Goal: Task Accomplishment & Management: Manage account settings

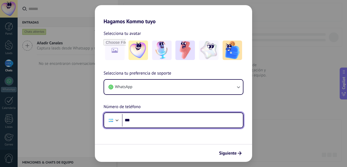
click at [156, 123] on input "***" at bounding box center [182, 120] width 121 height 12
click at [136, 121] on input "**********" at bounding box center [182, 120] width 121 height 12
click at [179, 120] on input "**********" at bounding box center [182, 120] width 121 height 12
click at [144, 122] on input "**********" at bounding box center [182, 120] width 121 height 12
type input "**********"
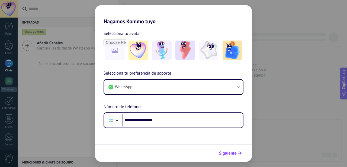
click at [235, 156] on span "Siguiente" at bounding box center [228, 154] width 18 height 4
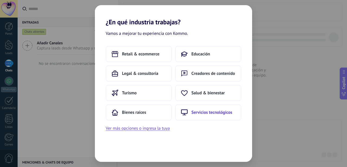
click at [203, 114] on span "Servicios tecnológicos" at bounding box center [211, 112] width 41 height 5
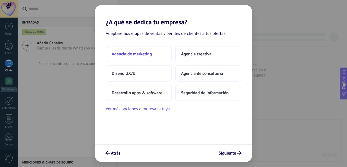
click at [129, 57] on button "Agencia de marketing" at bounding box center [139, 54] width 66 height 16
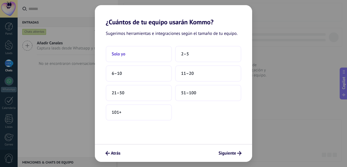
click at [137, 58] on button "Solo yo" at bounding box center [139, 54] width 66 height 16
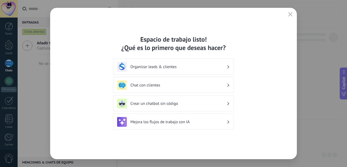
click at [164, 86] on h3 "Chat con clientes" at bounding box center [178, 85] width 96 height 5
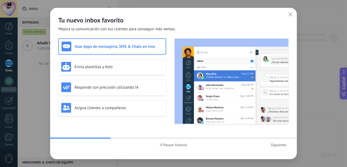
click at [281, 146] on span "Siguiente" at bounding box center [278, 145] width 15 height 4
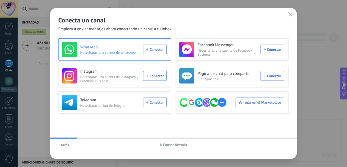
click at [154, 48] on div "WhatsApp Necesitarás una cuenta de WhatsApp Conectar" at bounding box center [114, 49] width 105 height 15
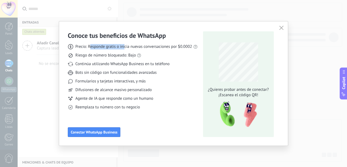
drag, startPoint x: 89, startPoint y: 48, endPoint x: 124, endPoint y: 48, distance: 35.2
click at [124, 48] on span "Precio: Responde gratis o inicia nuevas conversaciones por $0.0002" at bounding box center [133, 46] width 117 height 5
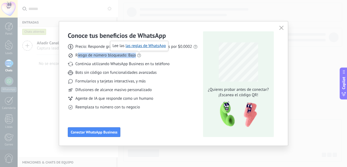
drag, startPoint x: 78, startPoint y: 57, endPoint x: 139, endPoint y: 57, distance: 61.5
click at [139, 57] on div "Riesgo de número bloqueado: Bajo" at bounding box center [133, 55] width 130 height 5
click at [120, 56] on span "Riesgo de número bloqueado: Bajo" at bounding box center [105, 55] width 60 height 5
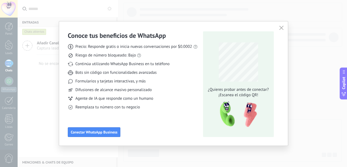
click at [95, 54] on span "Riesgo de número bloqueado: Bajo" at bounding box center [105, 55] width 60 height 5
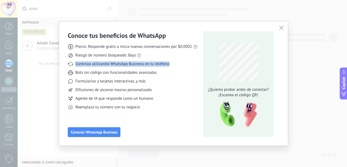
drag, startPoint x: 76, startPoint y: 64, endPoint x: 170, endPoint y: 64, distance: 94.3
click at [170, 64] on div "Continúa utilizando WhatsApp Business en tu teléfono" at bounding box center [133, 64] width 130 height 5
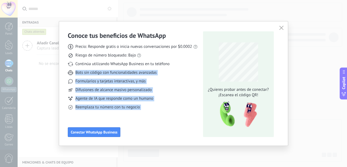
click at [225, 74] on div "Conoce tus beneficios de WhatsApp Precio: Responde gratis o inicia nuevas conve…" at bounding box center [173, 84] width 211 height 106
click at [143, 75] on span "Bots sin código con funcionalidades avanzadas" at bounding box center [115, 72] width 81 height 5
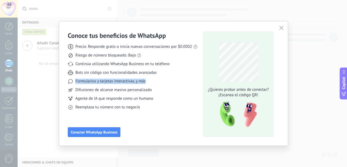
drag, startPoint x: 77, startPoint y: 81, endPoint x: 156, endPoint y: 82, distance: 78.6
click at [156, 82] on div "Formularios y tarjetas interactivas, y más" at bounding box center [133, 81] width 130 height 5
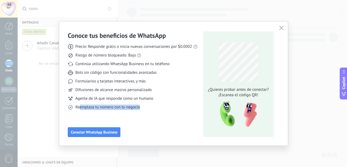
drag, startPoint x: 80, startPoint y: 109, endPoint x: 144, endPoint y: 107, distance: 64.3
click at [144, 107] on div "Reemplaza tu número con tu negocio" at bounding box center [133, 107] width 130 height 5
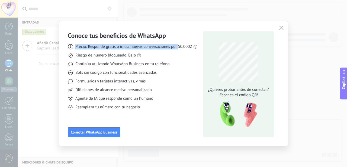
drag, startPoint x: 75, startPoint y: 47, endPoint x: 178, endPoint y: 47, distance: 102.7
click at [178, 47] on span "Precio: Responde gratis o inicia nuevas conversaciones por $0.0002" at bounding box center [133, 46] width 117 height 5
click at [179, 66] on div "Continúa utilizando WhatsApp Business en tu teléfono" at bounding box center [133, 64] width 130 height 5
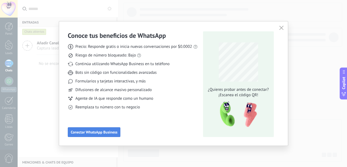
click at [117, 128] on button "Conectar WhatsApp Business" at bounding box center [94, 133] width 53 height 10
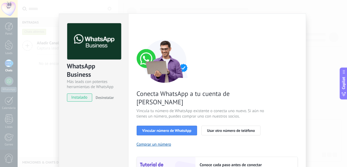
scroll to position [9, 0]
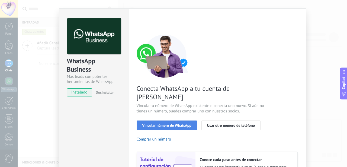
click at [187, 124] on span "Vincular número de WhatsApp" at bounding box center [166, 126] width 49 height 4
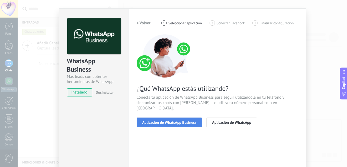
click at [177, 121] on span "Aplicación de WhatsApp Business" at bounding box center [169, 123] width 54 height 4
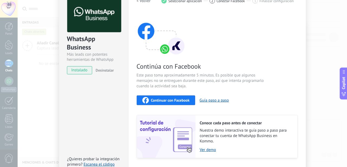
scroll to position [57, 0]
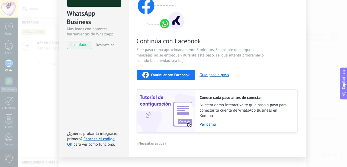
click at [175, 73] on span "Continuar con Facebook" at bounding box center [170, 75] width 39 height 4
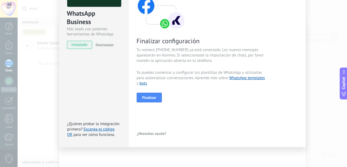
scroll to position [8, 0]
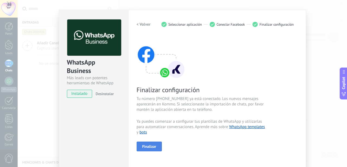
click at [153, 146] on span "Finalizar" at bounding box center [149, 147] width 14 height 4
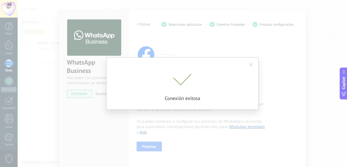
click at [252, 65] on span at bounding box center [251, 65] width 4 height 4
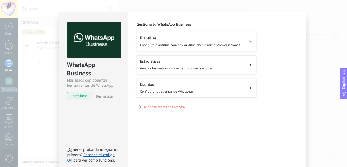
scroll to position [0, 0]
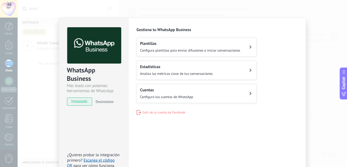
click at [319, 31] on div "WhatsApp Business Más leads con potentes herramientas de WhatsApp instalado Des…" at bounding box center [182, 83] width 329 height 167
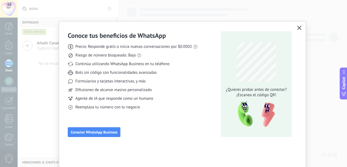
click at [303, 63] on div "Conoce tus beneficios de WhatsApp Precio: Responde gratis o inicia nuevas conve…" at bounding box center [182, 83] width 247 height 125
click at [298, 27] on icon "button" at bounding box center [299, 28] width 4 height 4
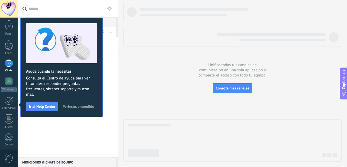
scroll to position [58, 0]
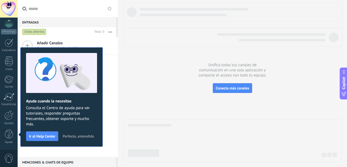
click at [75, 137] on span "Perfecto, entendido" at bounding box center [78, 137] width 31 height 4
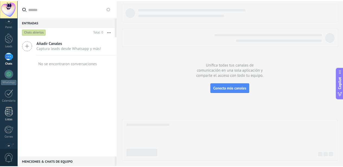
scroll to position [0, 0]
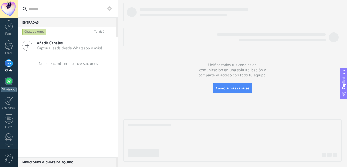
click at [10, 83] on div at bounding box center [9, 81] width 9 height 9
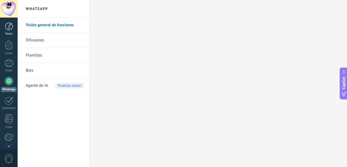
click at [8, 32] on div "Panel" at bounding box center [9, 34] width 16 height 4
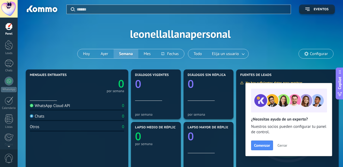
scroll to position [1, 0]
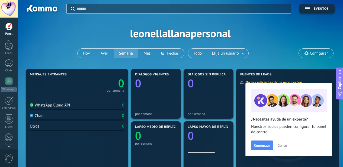
click at [280, 145] on span "Cerrar" at bounding box center [282, 146] width 10 height 4
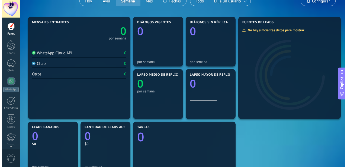
scroll to position [0, 0]
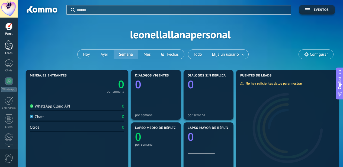
click at [8, 47] on div at bounding box center [9, 45] width 8 height 10
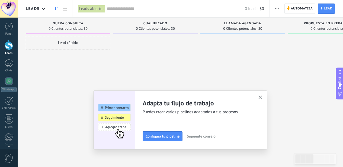
click at [262, 99] on use "button" at bounding box center [260, 98] width 4 height 4
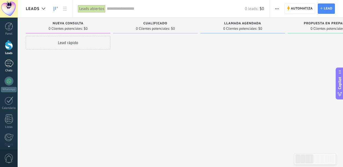
click at [7, 67] on div at bounding box center [9, 64] width 9 height 8
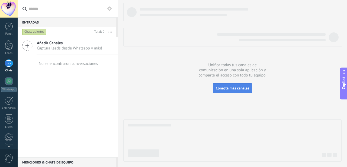
click at [240, 91] on span "Conecta más canales" at bounding box center [232, 88] width 33 height 5
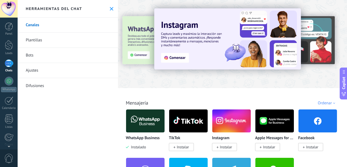
click at [147, 122] on img at bounding box center [145, 121] width 38 height 26
click at [136, 127] on img at bounding box center [145, 121] width 38 height 26
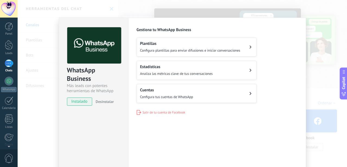
click at [180, 96] on span "Configura tus cuentas de WhatsApp" at bounding box center [166, 97] width 53 height 5
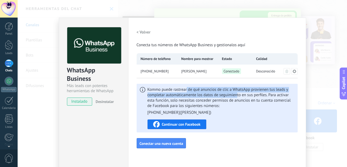
drag, startPoint x: 186, startPoint y: 88, endPoint x: 238, endPoint y: 97, distance: 53.6
click at [237, 97] on span "Kommo puede rastrear de qué anuncios de clic a WhatsApp provienen tus leads y c…" at bounding box center [220, 101] width 147 height 28
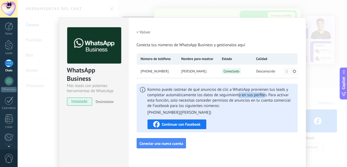
drag, startPoint x: 238, startPoint y: 97, endPoint x: 263, endPoint y: 97, distance: 24.4
click at [263, 97] on span "Kommo puede rastrear de qué anuncios de clic a WhatsApp provienen tus leads y c…" at bounding box center [220, 101] width 147 height 28
click at [186, 122] on div "Continuar con Facebook" at bounding box center [176, 124] width 47 height 7
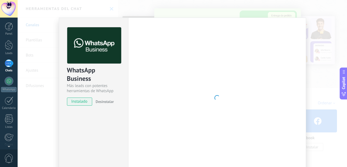
scroll to position [9, 0]
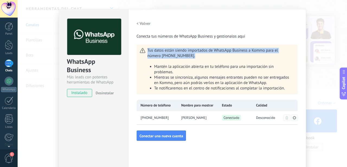
drag, startPoint x: 147, startPoint y: 50, endPoint x: 202, endPoint y: 58, distance: 55.8
click at [202, 58] on span "Tus datos están siendo importados de WhatsApp Business a Kommo para el número +…" at bounding box center [219, 69] width 145 height 43
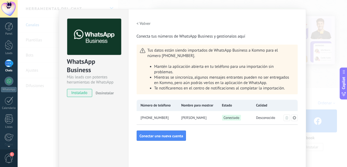
click at [202, 58] on span "Tus datos están siendo importados de WhatsApp Business a Kommo para el número +…" at bounding box center [219, 69] width 145 height 43
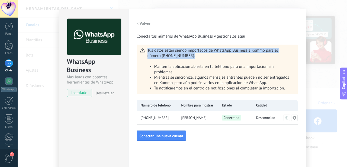
drag, startPoint x: 143, startPoint y: 51, endPoint x: 220, endPoint y: 58, distance: 78.1
click at [220, 58] on div "Tus datos están siendo importados de WhatsApp Business a Kommo para el número +…" at bounding box center [217, 70] width 161 height 50
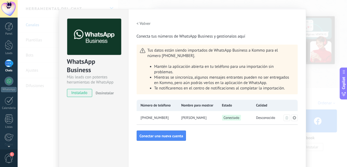
click at [220, 58] on span "Tus datos están siendo importados de WhatsApp Business a Kommo para el número +…" at bounding box center [219, 69] width 145 height 43
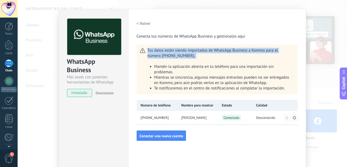
click at [220, 58] on span "Tus datos están siendo importados de WhatsApp Business a Kommo para el número +…" at bounding box center [219, 69] width 145 height 43
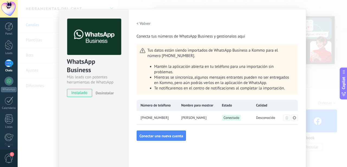
click at [166, 67] on span "Mantén la aplicación abierta en tu teléfono para una importación sin problemas." at bounding box center [214, 69] width 120 height 11
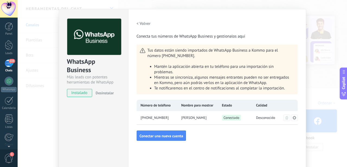
click at [326, 52] on div "WhatsApp Business Más leads con potentes herramientas de WhatsApp instalado Des…" at bounding box center [182, 83] width 329 height 167
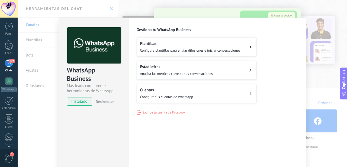
scroll to position [0, 0]
click at [318, 86] on div "WhatsApp Business Más leads con potentes herramientas de WhatsApp instalado Des…" at bounding box center [182, 83] width 329 height 167
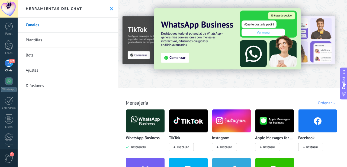
click at [110, 8] on use at bounding box center [112, 9] width 4 height 4
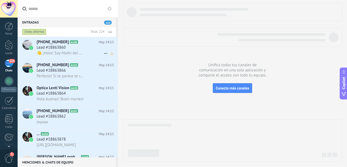
click at [70, 51] on span "👋 ¡Hola! Soy Mathi del equipo de *Pro-T Suplementos.* Armamos un canal exclusiv…" at bounding box center [60, 53] width 47 height 5
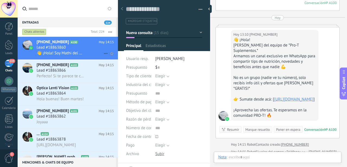
scroll to position [8, 0]
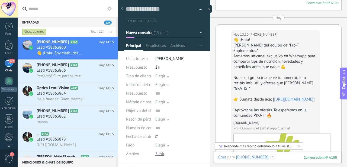
click at [282, 157] on div at bounding box center [277, 163] width 119 height 16
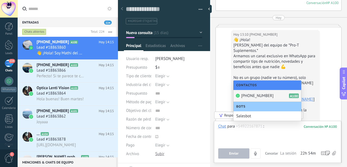
click at [225, 86] on div "Hoy 13:10 +5492216787124 👋 ¡Hola! Soy Mathi del equipo de *Pro-T Suplementos.* …" at bounding box center [278, 112] width 125 height 170
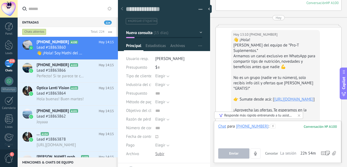
scroll to position [236, 0]
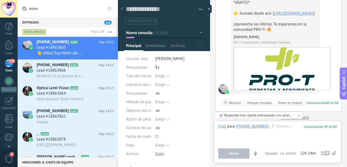
click at [299, 115] on icon at bounding box center [299, 116] width 2 height 2
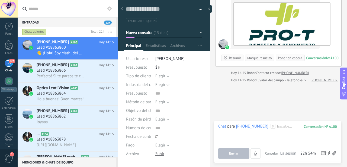
scroll to position [281, 0]
click at [200, 11] on span "button" at bounding box center [201, 10] width 4 height 1
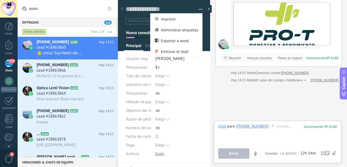
click at [199, 9] on button "button" at bounding box center [199, 9] width 8 height 8
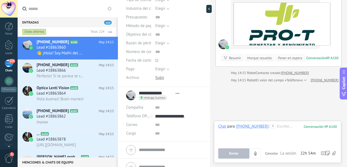
scroll to position [85, 0]
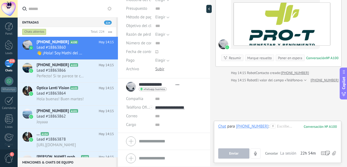
click at [209, 9] on div at bounding box center [208, 9] width 5 height 8
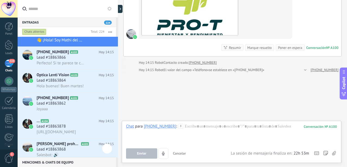
scroll to position [0, 0]
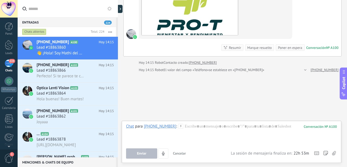
click at [72, 23] on div "Entradas 224" at bounding box center [67, 22] width 98 height 10
click at [67, 12] on input "text" at bounding box center [70, 8] width 85 height 17
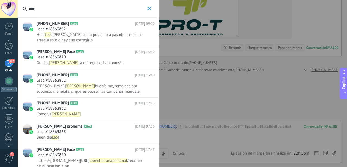
scroll to position [351, 0]
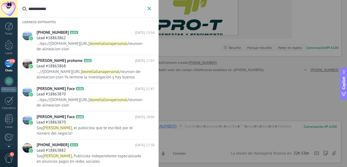
type input "**********"
click at [148, 9] on icon "button" at bounding box center [149, 9] width 4 height 4
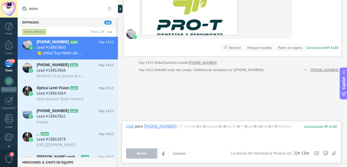
click at [43, 32] on div "Chats abiertos" at bounding box center [34, 32] width 24 height 7
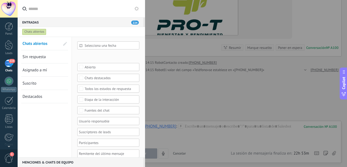
click at [38, 33] on div "Chats abiertos" at bounding box center [34, 32] width 24 height 7
click at [78, 33] on div "Chats abiertos" at bounding box center [76, 32] width 110 height 10
click at [38, 43] on span "Chats abiertos" at bounding box center [34, 43] width 25 height 5
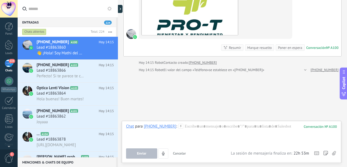
click at [110, 31] on button "button" at bounding box center [110, 32] width 12 height 10
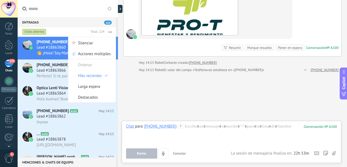
click at [110, 31] on button "button" at bounding box center [110, 32] width 12 height 10
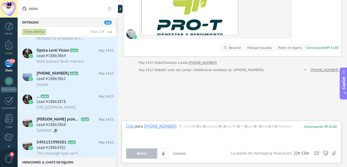
scroll to position [85, 0]
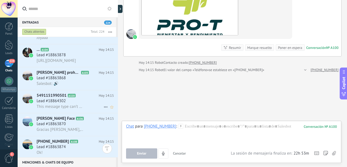
click at [82, 102] on div "Lead #18864302" at bounding box center [75, 101] width 77 height 5
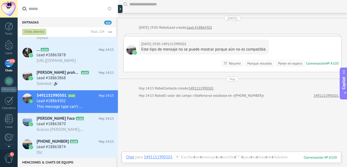
scroll to position [8, 0]
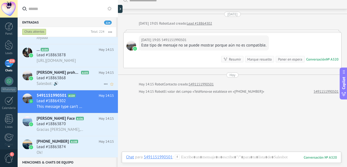
click at [76, 85] on div "Salesbot: 🔊" at bounding box center [75, 84] width 77 height 6
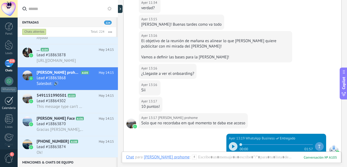
scroll to position [820, 0]
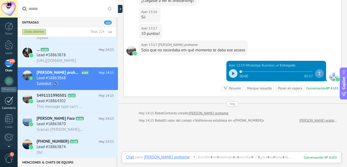
click at [11, 102] on div at bounding box center [9, 101] width 9 height 8
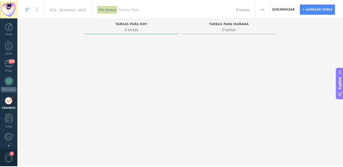
scroll to position [16, 0]
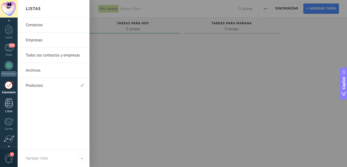
click at [11, 106] on div at bounding box center [9, 103] width 8 height 9
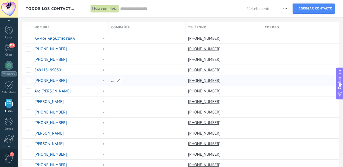
scroll to position [34, 0]
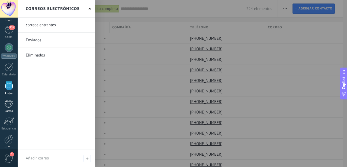
click at [10, 106] on div at bounding box center [8, 104] width 9 height 8
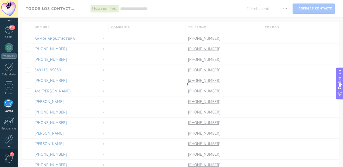
scroll to position [53, 0]
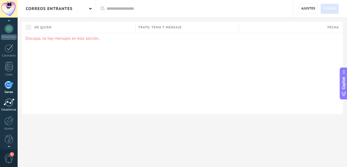
click at [8, 103] on div at bounding box center [9, 103] width 11 height 8
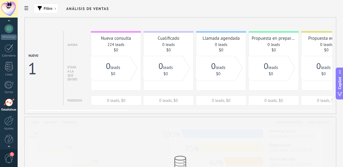
scroll to position [58, 0]
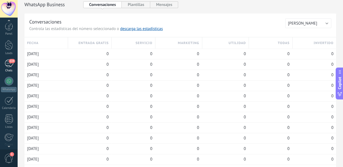
click at [10, 64] on div "224" at bounding box center [9, 64] width 9 height 8
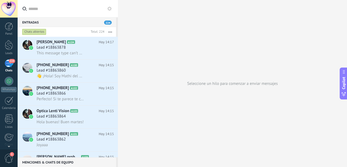
click at [109, 23] on span "224" at bounding box center [108, 23] width 8 height 4
click at [110, 23] on span "224" at bounding box center [108, 23] width 8 height 4
click at [64, 49] on span "Lead #18863878" at bounding box center [51, 47] width 29 height 5
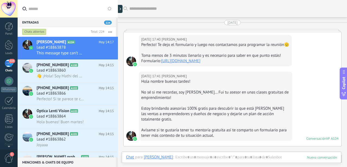
scroll to position [2277, 0]
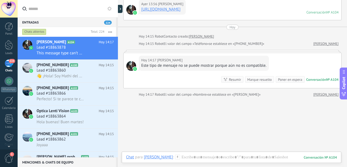
click at [130, 15] on div at bounding box center [131, 10] width 10 height 10
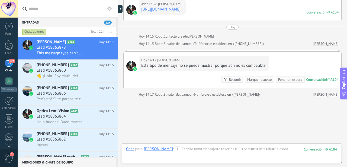
click at [132, 71] on div at bounding box center [131, 66] width 10 height 10
click at [255, 151] on div at bounding box center [231, 155] width 211 height 16
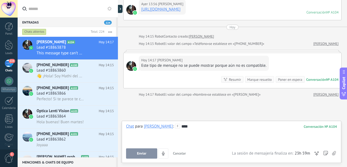
click at [145, 153] on span "Enviar" at bounding box center [141, 154] width 9 height 4
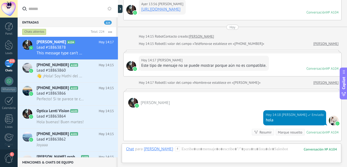
scroll to position [2360, 0]
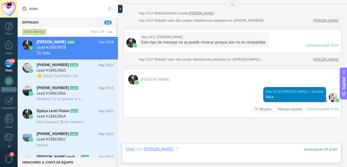
click at [182, 155] on div at bounding box center [231, 155] width 211 height 16
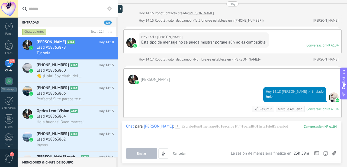
click at [333, 154] on use at bounding box center [334, 153] width 4 height 4
click at [0, 0] on input "file" at bounding box center [0, 0] width 0 height 0
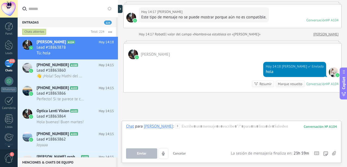
scroll to position [2419, 0]
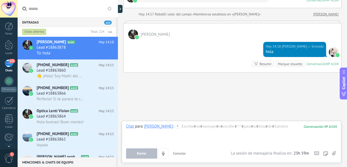
click at [107, 51] on div "Entradas 223 Chats abiertos Total: 224 Silenciar Acciones múltiples Ordenar Más…" at bounding box center [182, 83] width 329 height 167
click at [110, 51] on div "Entradas 223 Chats abiertos Total: 224 Silenciar Acciones múltiples Ordenar Más…" at bounding box center [182, 83] width 329 height 167
click at [121, 9] on div at bounding box center [121, 9] width 8 height 8
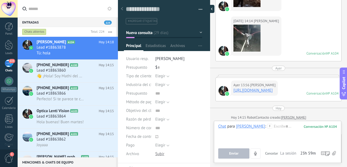
type textarea "**********"
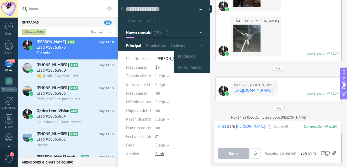
click at [199, 45] on span "button" at bounding box center [200, 46] width 4 height 10
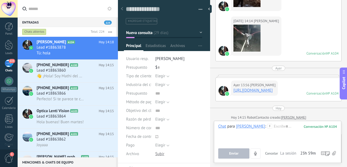
click at [198, 9] on button "button" at bounding box center [199, 9] width 8 height 8
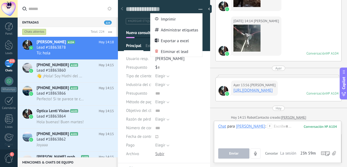
click at [198, 9] on button "button" at bounding box center [199, 9] width 8 height 8
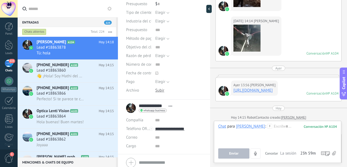
scroll to position [85, 0]
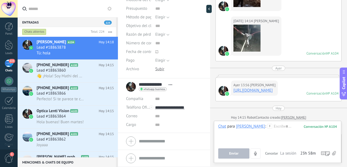
click at [314, 127] on div "104" at bounding box center [320, 127] width 33 height 5
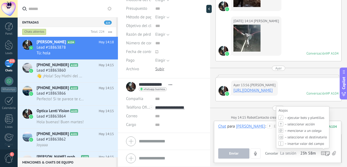
click at [322, 153] on icon at bounding box center [323, 154] width 5 height 4
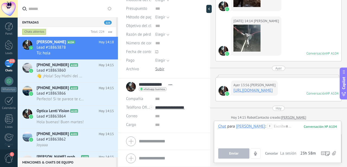
click at [335, 154] on use at bounding box center [334, 153] width 4 height 4
click at [0, 0] on input "file" at bounding box center [0, 0] width 0 height 0
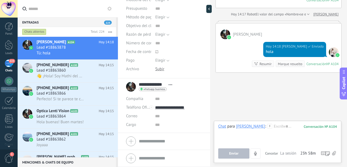
scroll to position [0, 0]
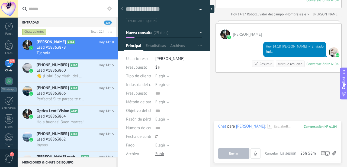
click at [210, 9] on div at bounding box center [210, 9] width 8 height 8
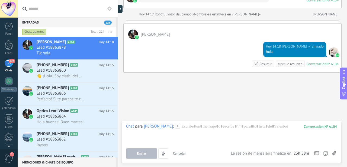
scroll to position [2419, 0]
click at [103, 53] on icon at bounding box center [105, 53] width 7 height 7
click at [91, 48] on div at bounding box center [173, 83] width 347 height 167
click at [147, 128] on div "[PERSON_NAME]" at bounding box center [158, 126] width 29 height 5
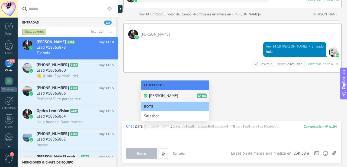
click at [157, 95] on span "[PERSON_NAME]" at bounding box center [163, 95] width 29 height 5
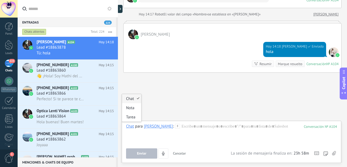
click at [131, 127] on div "Chat" at bounding box center [130, 126] width 8 height 5
click at [190, 128] on div at bounding box center [231, 134] width 211 height 21
click at [175, 126] on use at bounding box center [177, 126] width 5 height 5
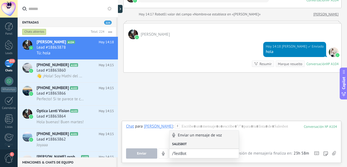
click at [191, 144] on div "Salesbot" at bounding box center [203, 144] width 69 height 9
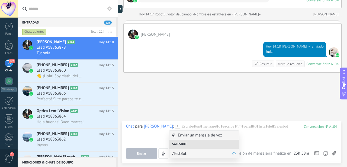
click at [193, 152] on span "/TestBot" at bounding box center [202, 153] width 60 height 5
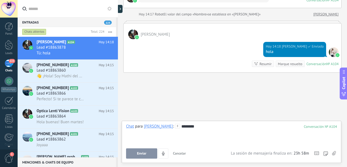
click at [203, 126] on div "********" at bounding box center [231, 134] width 211 height 21
drag, startPoint x: 182, startPoint y: 126, endPoint x: 178, endPoint y: 126, distance: 4.3
click at [178, 126] on div "********" at bounding box center [231, 134] width 211 height 21
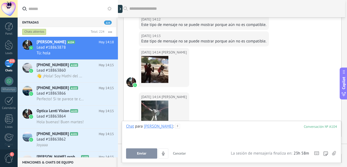
scroll to position [2369, 0]
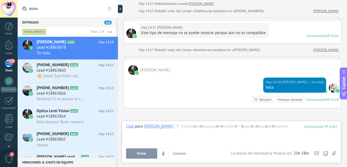
click at [325, 53] on link "[PERSON_NAME]" at bounding box center [325, 49] width 25 height 5
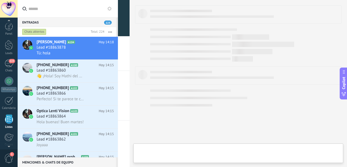
scroll to position [34, 0]
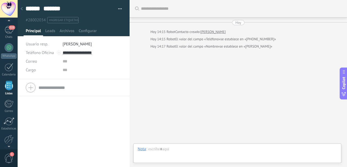
click at [24, 9] on div at bounding box center [22, 9] width 8 height 11
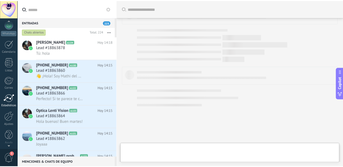
scroll to position [58, 0]
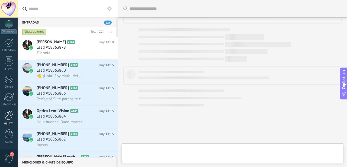
click at [8, 121] on link "Ajustes" at bounding box center [9, 118] width 18 height 15
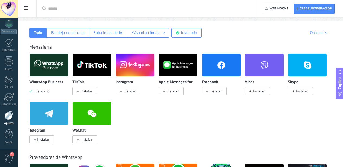
scroll to position [90, 0]
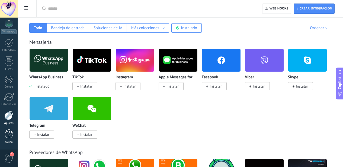
click at [8, 139] on link "Ayuda" at bounding box center [9, 137] width 18 height 15
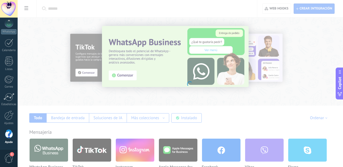
click at [11, 156] on span "1" at bounding box center [12, 155] width 4 height 4
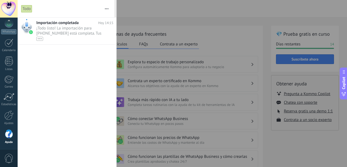
click at [10, 156] on span "0" at bounding box center [8, 158] width 9 height 9
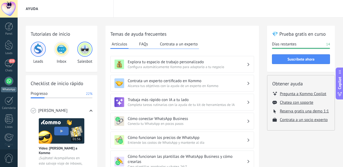
click at [11, 90] on div "WhatsApp" at bounding box center [8, 89] width 15 height 5
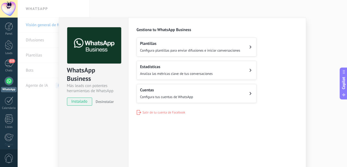
click at [328, 60] on div "WhatsApp Business Más leads con potentes herramientas de WhatsApp instalado Des…" at bounding box center [182, 83] width 329 height 167
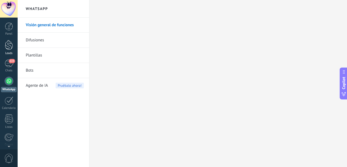
click at [9, 45] on div at bounding box center [9, 45] width 8 height 10
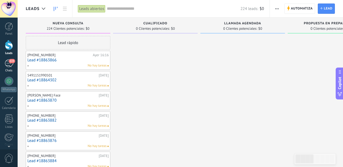
click at [7, 67] on div "223" at bounding box center [9, 64] width 9 height 8
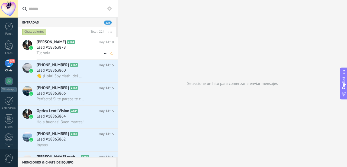
click at [87, 50] on div "Tú: hola" at bounding box center [75, 53] width 77 height 6
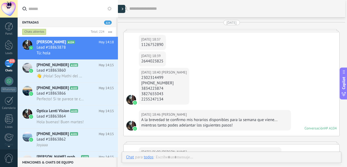
click at [121, 12] on div at bounding box center [121, 9] width 8 height 8
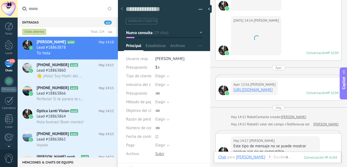
type textarea "**********"
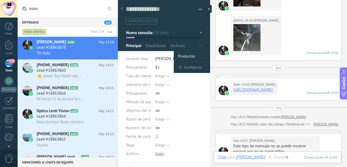
click at [193, 55] on li "Productos" at bounding box center [192, 56] width 37 height 11
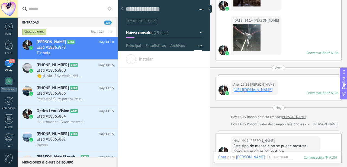
click at [159, 57] on div "Instalar" at bounding box center [164, 61] width 92 height 14
click at [131, 59] on span "Instalar" at bounding box center [139, 58] width 27 height 8
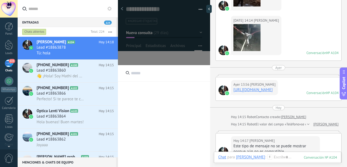
click at [139, 73] on input "text" at bounding box center [164, 73] width 92 height 17
type input "*"
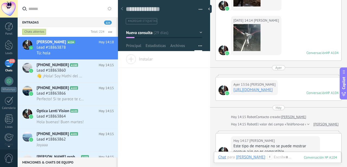
click at [131, 57] on span "Instalar" at bounding box center [139, 58] width 27 height 8
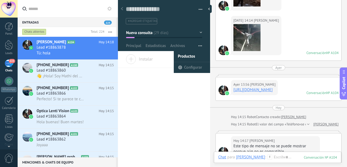
click at [202, 51] on button "button" at bounding box center [200, 46] width 8 height 10
click at [199, 45] on span "button" at bounding box center [200, 46] width 4 height 10
click at [192, 66] on span "Configurar" at bounding box center [193, 67] width 18 height 11
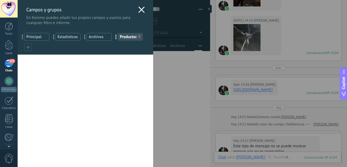
click at [51, 38] on span "..." at bounding box center [55, 36] width 11 height 9
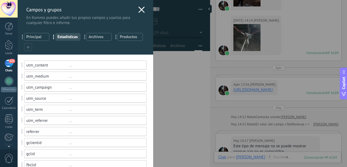
scroll to position [23, 0]
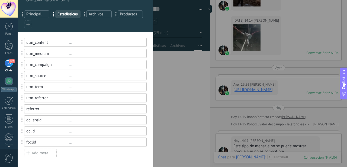
click at [99, 14] on span "Archivos" at bounding box center [99, 14] width 21 height 5
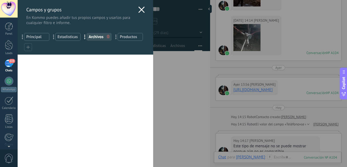
click at [123, 36] on span "Productos" at bounding box center [130, 36] width 21 height 5
click at [31, 49] on div at bounding box center [28, 47] width 8 height 8
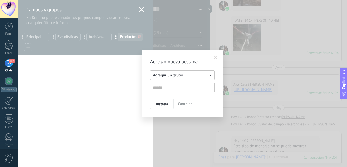
click at [166, 76] on span "Agregar un grupo" at bounding box center [168, 75] width 30 height 5
click at [168, 102] on span "Instalar" at bounding box center [162, 104] width 12 height 4
click at [160, 88] on input "text" at bounding box center [182, 88] width 64 height 10
type input "***"
click at [164, 105] on span "Instalar" at bounding box center [162, 104] width 12 height 4
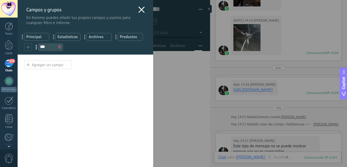
click at [60, 47] on icon at bounding box center [59, 46] width 3 height 3
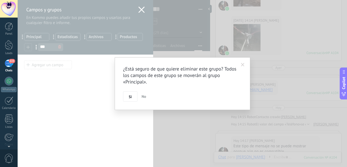
click at [132, 97] on button "Si" at bounding box center [130, 97] width 14 height 10
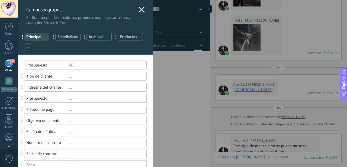
click at [136, 36] on span "Productos" at bounding box center [130, 36] width 21 height 5
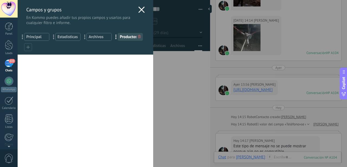
click at [50, 57] on div "Usted ha alcanzado la cantidad máxima de los campos añadidos en la tarifa Perio…" at bounding box center [86, 111] width 136 height 113
click at [38, 38] on span "Principal" at bounding box center [36, 36] width 21 height 5
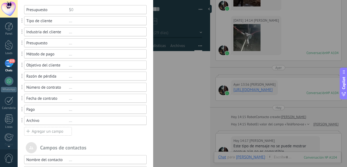
scroll to position [56, 0]
click at [64, 107] on div "Pago" at bounding box center [47, 109] width 43 height 5
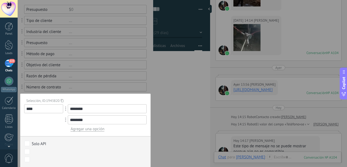
click at [81, 109] on input "********" at bounding box center [107, 109] width 79 height 9
click at [88, 83] on div at bounding box center [86, 123] width 136 height 358
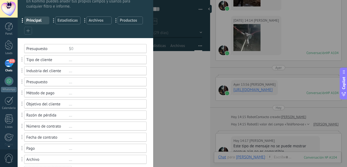
scroll to position [0, 0]
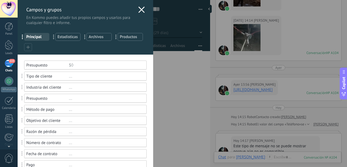
click at [214, 92] on div "Campos y grupos En Kommo puedes añadir tus propios campos y usarlos para cualqu…" at bounding box center [182, 83] width 329 height 167
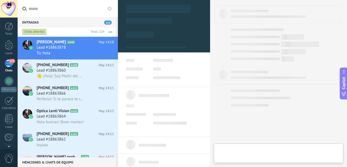
type textarea "**********"
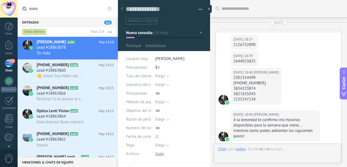
scroll to position [2352, 0]
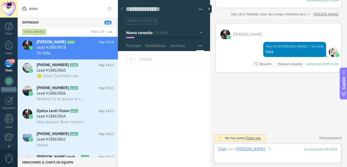
click at [280, 151] on div at bounding box center [277, 155] width 119 height 16
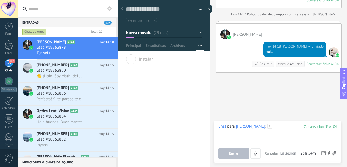
click at [272, 128] on div at bounding box center [277, 134] width 119 height 21
click at [305, 26] on div "[PERSON_NAME]" at bounding box center [278, 32] width 125 height 16
click at [305, 23] on div at bounding box center [278, 22] width 126 height 3
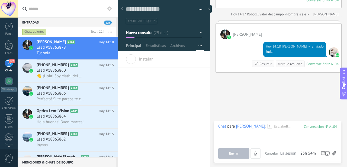
click at [139, 48] on span "Principal" at bounding box center [133, 47] width 15 height 8
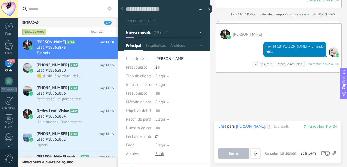
click at [199, 10] on span "button" at bounding box center [201, 10] width 4 height 1
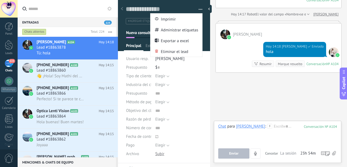
click at [199, 10] on span "button" at bounding box center [201, 10] width 4 height 1
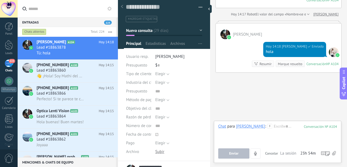
scroll to position [11, 0]
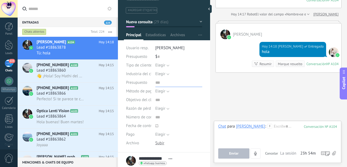
click at [157, 84] on input "text" at bounding box center [178, 83] width 47 height 9
type input "*****"
click at [179, 94] on div "Elegir Factura Pago con tarjeta Efectivo Elegir" at bounding box center [178, 91] width 47 height 9
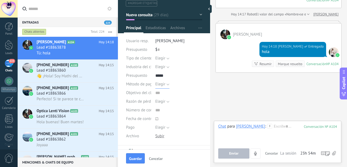
click at [164, 86] on span "Elegir" at bounding box center [160, 84] width 10 height 5
click at [183, 110] on span "Efectivo" at bounding box center [173, 112] width 48 height 5
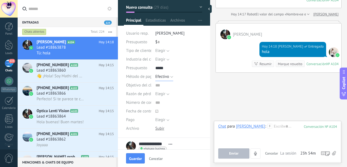
scroll to position [26, 0]
click at [155, 84] on input "text" at bounding box center [178, 85] width 47 height 9
click at [180, 97] on div "Elegir Precio Calidad Cambio de opinión Sin respuesta Spam Elegir" at bounding box center [178, 94] width 47 height 9
click at [163, 121] on span "Elegir" at bounding box center [160, 119] width 10 height 5
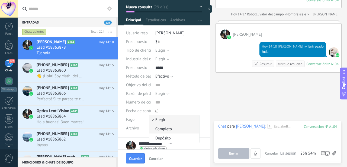
click at [172, 130] on span "Completo" at bounding box center [173, 129] width 48 height 5
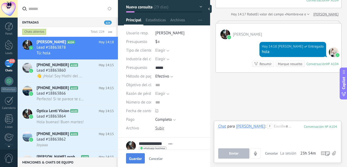
click at [134, 157] on span "Guardar" at bounding box center [135, 159] width 13 height 4
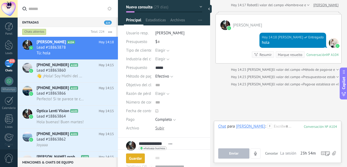
scroll to position [2350, 0]
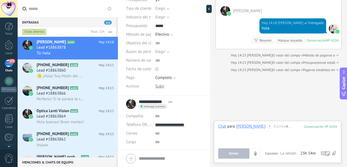
click at [209, 9] on div at bounding box center [208, 9] width 5 height 8
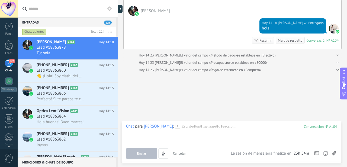
type textarea "**********"
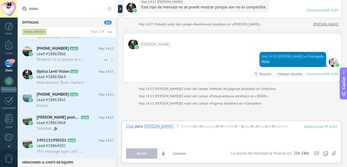
scroll to position [48, 0]
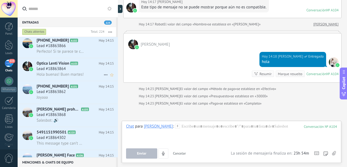
click at [36, 71] on div at bounding box center [27, 69] width 19 height 23
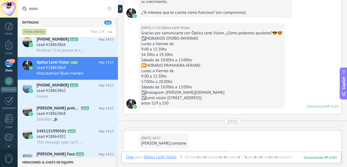
scroll to position [330, 0]
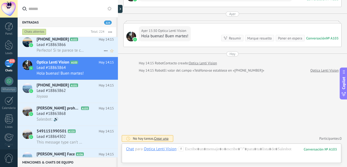
click at [77, 45] on div "Lead #18863866" at bounding box center [75, 44] width 77 height 5
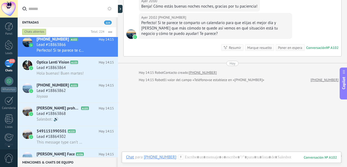
scroll to position [85, 0]
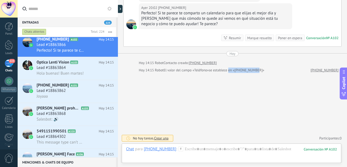
drag, startPoint x: 230, startPoint y: 68, endPoint x: 261, endPoint y: 70, distance: 30.4
click at [261, 70] on span "se establece en «+5492983346790»" at bounding box center [237, 70] width 56 height 5
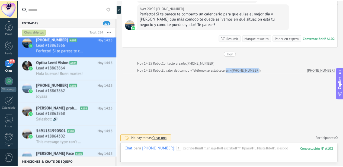
scroll to position [58, 0]
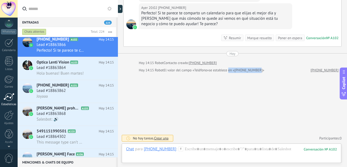
click at [9, 103] on div "Estadísticas" at bounding box center [9, 105] width 16 height 4
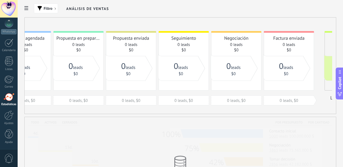
drag, startPoint x: 195, startPoint y: 86, endPoint x: 94, endPoint y: 86, distance: 100.5
click at [96, 86] on div "Nueva consulta 224 leads $0 0 leads, $0 Cualificado 0 leads $0 0 leads, $0 Llam…" at bounding box center [135, 68] width 479 height 75
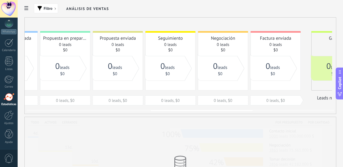
drag, startPoint x: 170, startPoint y: 86, endPoint x: 179, endPoint y: 85, distance: 9.3
click at [165, 86] on div "Seguimiento 0 leads $0" at bounding box center [170, 61] width 50 height 60
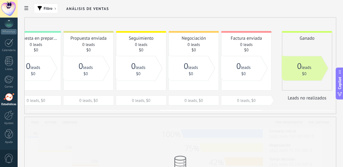
click at [192, 85] on div "Nueva consulta 224 leads $0 0 leads, $0 Cualificado 0 leads $0 0 leads, $0 Llam…" at bounding box center [92, 68] width 479 height 75
click at [263, 73] on div "Nueva consulta 224 leads $0 0 leads, $0 Cualificado 0 leads $0 0 leads, $0 Llam…" at bounding box center [92, 68] width 479 height 75
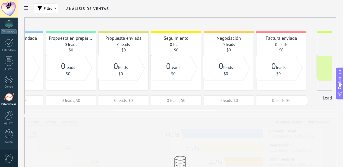
click at [85, 74] on div "$0" at bounding box center [68, 74] width 35 height 5
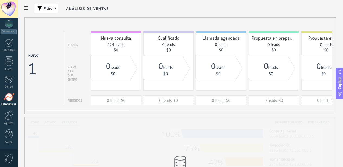
drag, startPoint x: 247, startPoint y: 74, endPoint x: 172, endPoint y: 74, distance: 74.5
click at [201, 75] on div "$0" at bounding box center [218, 74] width 35 height 5
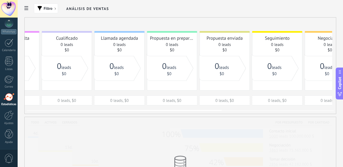
drag, startPoint x: 173, startPoint y: 87, endPoint x: 157, endPoint y: 91, distance: 16.4
click at [157, 91] on div "Nueva consulta 224 leads $0 0 leads, $0 Cualificado 0 leads $0 0 leads, $0 Llam…" at bounding box center [228, 68] width 479 height 75
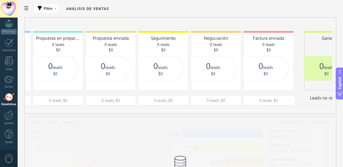
scroll to position [0, 309]
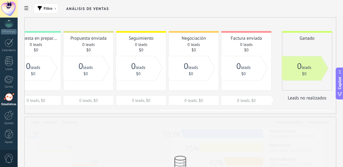
drag, startPoint x: 309, startPoint y: 55, endPoint x: 168, endPoint y: 57, distance: 141.5
click at [167, 58] on div "Nueva consulta 224 leads $0 0 leads, $0 Cualificado 0 leads $0 0 leads, $0 Llam…" at bounding box center [92, 68] width 479 height 75
drag, startPoint x: 266, startPoint y: 99, endPoint x: 347, endPoint y: 96, distance: 80.5
click at [343, 96] on html ".abecls-1,.abecls-2{fill-rule:evenodd}.abecls-2{fill:#fff} .abhcls-1{fill:none}…" at bounding box center [171, 83] width 343 height 167
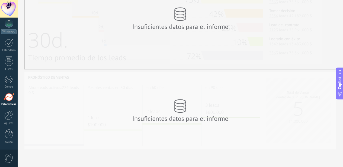
scroll to position [0, 0]
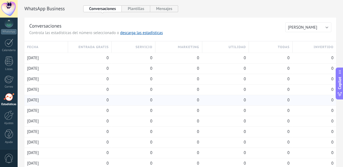
drag, startPoint x: 191, startPoint y: 102, endPoint x: 183, endPoint y: 101, distance: 7.4
click at [158, 102] on div "11/10/2025 0 0 0 0 0 0" at bounding box center [180, 100] width 312 height 11
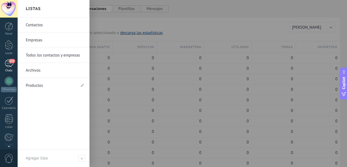
click at [7, 67] on div "223" at bounding box center [9, 64] width 9 height 8
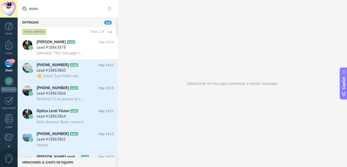
click at [109, 31] on button "button" at bounding box center [110, 32] width 12 height 10
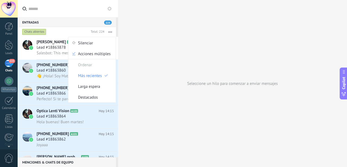
click at [109, 31] on button "button" at bounding box center [110, 32] width 12 height 10
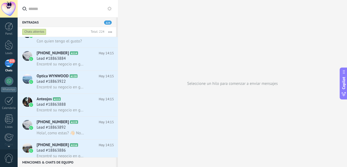
click at [110, 10] on icon at bounding box center [109, 9] width 4 height 4
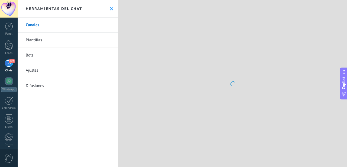
click at [110, 10] on icon at bounding box center [112, 9] width 4 height 4
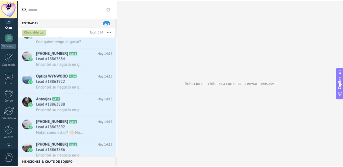
scroll to position [58, 0]
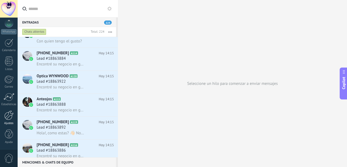
click at [10, 118] on div at bounding box center [8, 115] width 9 height 9
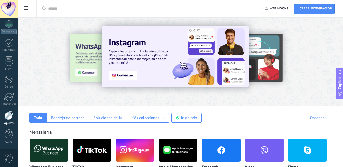
scroll to position [183, 0]
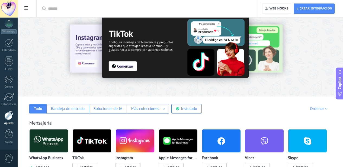
scroll to position [10, 0]
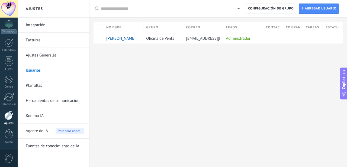
click at [11, 9] on div at bounding box center [9, 9] width 18 height 18
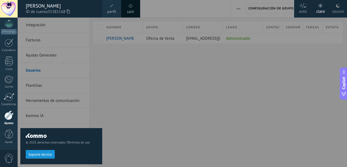
click at [336, 9] on div "oscuro" at bounding box center [337, 11] width 11 height 14
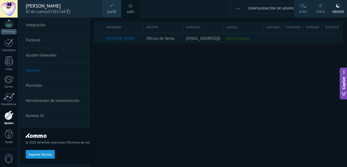
click at [128, 119] on div at bounding box center [191, 83] width 347 height 167
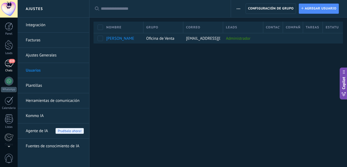
click at [8, 66] on div "223" at bounding box center [9, 64] width 9 height 8
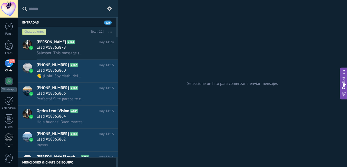
click at [109, 9] on icon at bounding box center [109, 9] width 4 height 4
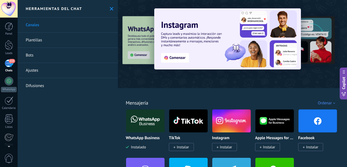
click at [62, 41] on link "Plantillas" at bounding box center [68, 40] width 100 height 15
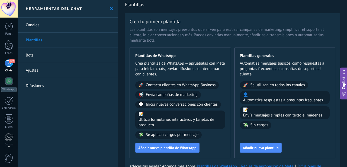
scroll to position [9, 0]
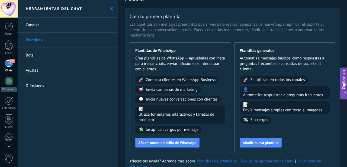
click at [53, 55] on link "Bots" at bounding box center [68, 55] width 100 height 15
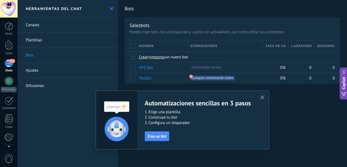
click at [110, 8] on use at bounding box center [112, 9] width 4 height 4
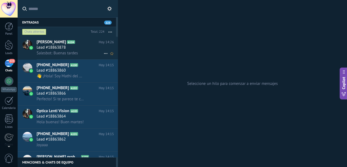
click at [93, 47] on div "Lead #18863878" at bounding box center [75, 47] width 77 height 5
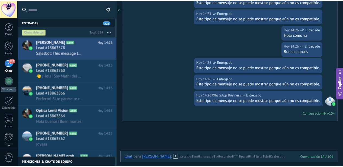
scroll to position [2045, 0]
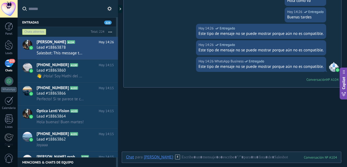
click at [5, 26] on div at bounding box center [9, 26] width 8 height 8
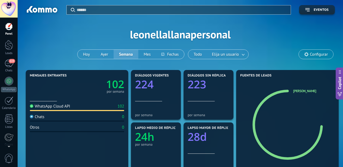
click at [313, 56] on span "Configurar" at bounding box center [319, 54] width 18 height 5
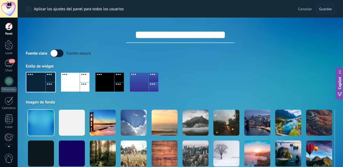
click at [56, 55] on label at bounding box center [56, 54] width 13 height 8
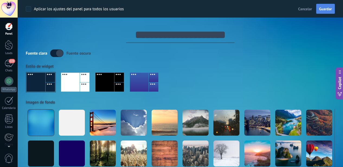
click at [330, 11] on span "Guardar" at bounding box center [325, 9] width 13 height 4
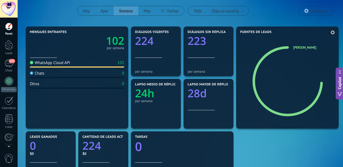
scroll to position [39, 0]
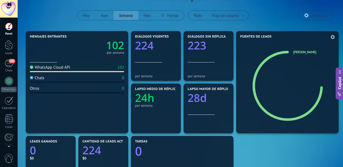
click at [264, 63] on icon at bounding box center [287, 85] width 51 height 52
click at [5, 45] on div at bounding box center [9, 45] width 8 height 10
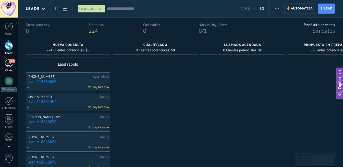
click at [8, 66] on div "223" at bounding box center [9, 64] width 9 height 8
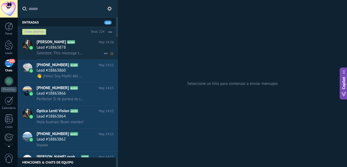
click at [97, 48] on div "Lead #18863878" at bounding box center [75, 47] width 77 height 5
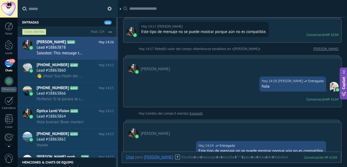
scroll to position [1531, 0]
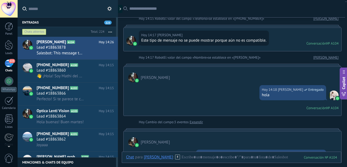
click at [196, 82] on div "[PERSON_NAME]" at bounding box center [233, 75] width 218 height 16
click at [192, 83] on div "[PERSON_NAME]" at bounding box center [233, 75] width 218 height 16
click at [151, 157] on div "[PERSON_NAME]" at bounding box center [158, 157] width 29 height 5
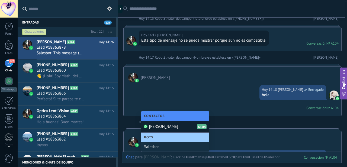
click at [160, 126] on span "[PERSON_NAME]" at bounding box center [163, 126] width 29 height 5
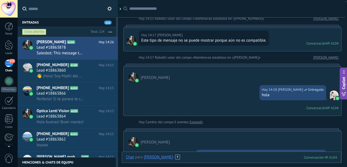
click at [183, 156] on div at bounding box center [231, 163] width 211 height 16
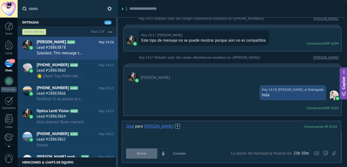
click at [121, 10] on div at bounding box center [121, 9] width 8 height 8
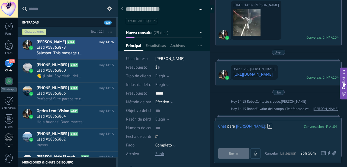
type textarea "**********"
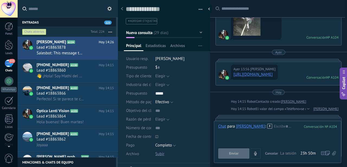
click at [137, 37] on button "Nueva consulta" at bounding box center [164, 33] width 76 height 10
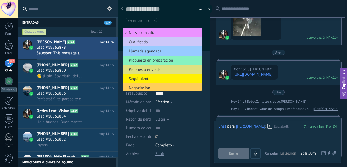
click at [171, 23] on ul "#agregar etiquetas" at bounding box center [163, 21] width 76 height 7
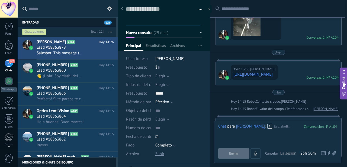
click at [151, 36] on button "Nueva consulta" at bounding box center [164, 33] width 76 height 10
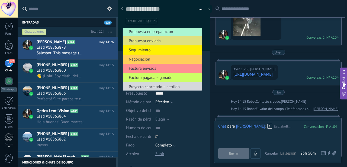
scroll to position [31, 0]
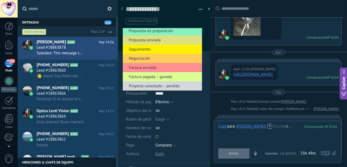
click at [174, 78] on span "Factura pagada – ganado" at bounding box center [162, 77] width 78 height 5
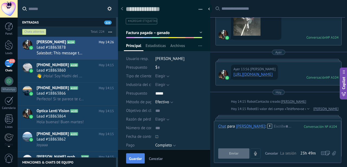
click at [137, 160] on span "Guardar" at bounding box center [135, 159] width 13 height 4
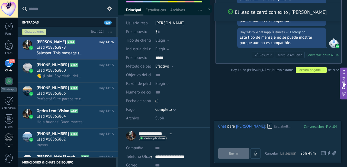
scroll to position [30, 0]
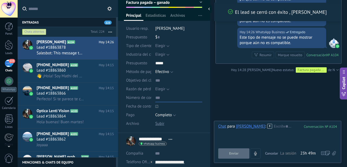
click at [157, 100] on input "text" at bounding box center [178, 98] width 47 height 9
click at [162, 90] on span "Elegir" at bounding box center [160, 89] width 10 height 5
click at [170, 80] on input "text" at bounding box center [178, 80] width 47 height 9
click at [164, 73] on span "Efectivo" at bounding box center [162, 71] width 14 height 5
click at [191, 58] on div "Elegir Retail & ecommerce Salud & bienestar Turismo Creadores de contenido Bien…" at bounding box center [178, 54] width 47 height 9
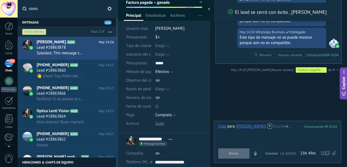
scroll to position [0, 0]
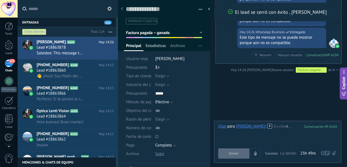
click at [157, 48] on span "Estadísticas" at bounding box center [156, 47] width 20 height 8
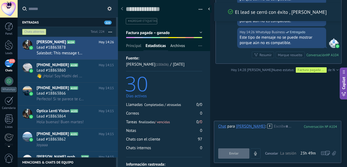
click at [175, 46] on span "Archivos" at bounding box center [177, 47] width 15 height 8
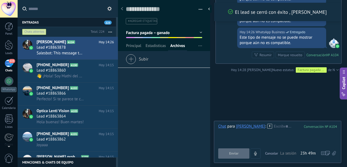
click at [143, 107] on div "Arrastra y suelte los archivos aquí para adjuntarlos. Suelte el botón del ratón…" at bounding box center [164, 110] width 92 height 113
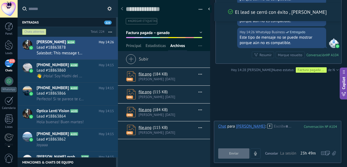
click at [198, 9] on button "button" at bounding box center [199, 9] width 8 height 8
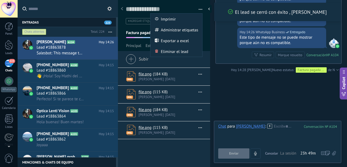
click at [198, 9] on button "button" at bounding box center [199, 9] width 8 height 8
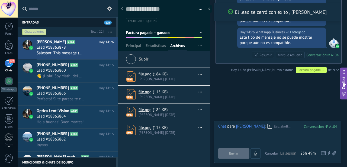
click at [124, 9] on div at bounding box center [122, 9] width 8 height 11
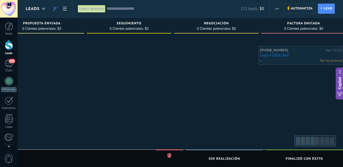
scroll to position [0, 386]
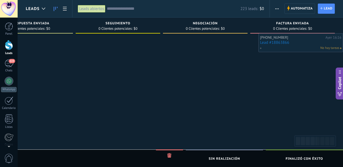
drag, startPoint x: 64, startPoint y: 62, endPoint x: 320, endPoint y: 43, distance: 257.1
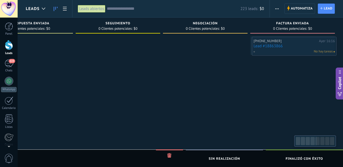
drag, startPoint x: 44, startPoint y: 47, endPoint x: 321, endPoint y: 47, distance: 276.7
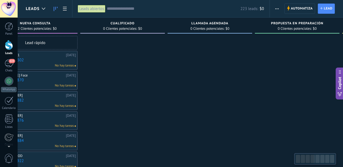
scroll to position [0, 0]
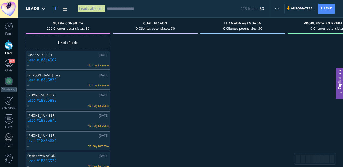
click at [276, 5] on span "button" at bounding box center [277, 9] width 4 height 10
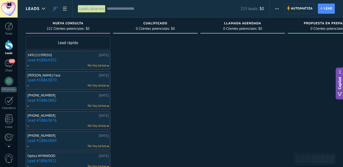
click at [73, 27] on span "222 Clientes potenciales:" at bounding box center [66, 28] width 38 height 3
click at [141, 26] on div "Cualificado" at bounding box center [155, 24] width 79 height 5
drag, startPoint x: 141, startPoint y: 26, endPoint x: 154, endPoint y: 26, distance: 12.5
click at [154, 26] on div "Cualificado" at bounding box center [154, 24] width 79 height 5
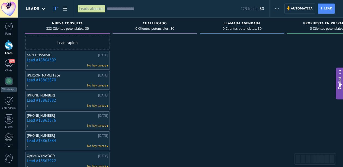
click at [277, 6] on span "button" at bounding box center [277, 9] width 4 height 10
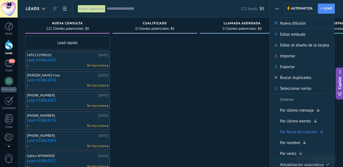
click at [262, 8] on span "$0" at bounding box center [261, 8] width 4 height 5
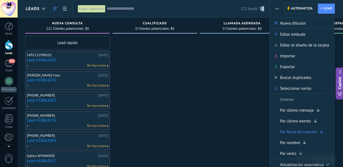
click at [262, 8] on span "$0" at bounding box center [261, 8] width 4 height 5
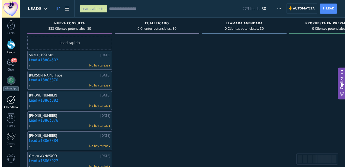
scroll to position [1, 0]
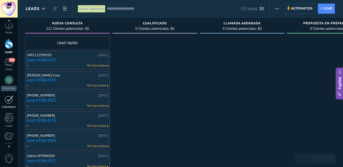
click at [11, 101] on div at bounding box center [9, 100] width 9 height 8
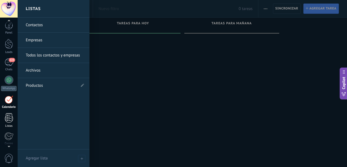
click at [10, 119] on div at bounding box center [9, 118] width 8 height 9
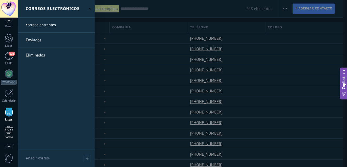
click at [10, 132] on div at bounding box center [8, 130] width 9 height 8
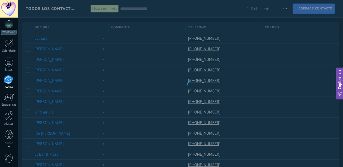
scroll to position [58, 0]
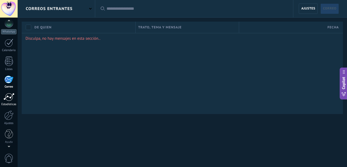
click at [10, 99] on div at bounding box center [9, 97] width 11 height 8
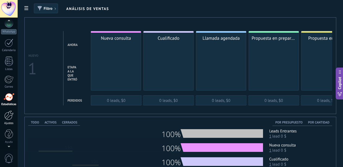
click at [10, 114] on div at bounding box center [8, 115] width 9 height 9
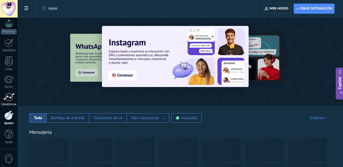
click at [10, 104] on div "Estadísticas" at bounding box center [9, 105] width 16 height 4
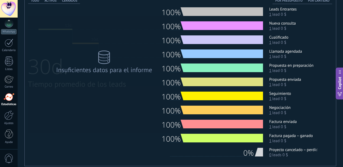
scroll to position [156, 0]
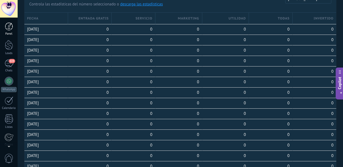
click at [10, 30] on div at bounding box center [9, 26] width 8 height 8
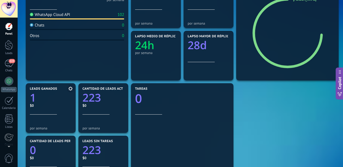
scroll to position [98, 0]
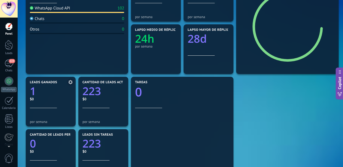
click at [32, 100] on div "$0" at bounding box center [51, 99] width 42 height 5
click at [32, 99] on div "$0" at bounding box center [51, 99] width 42 height 5
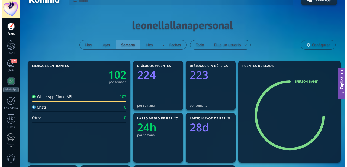
scroll to position [0, 0]
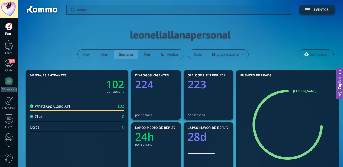
click at [307, 6] on button "Eventos" at bounding box center [317, 9] width 36 height 9
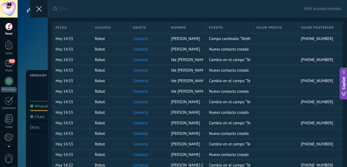
click at [38, 12] on button at bounding box center [39, 9] width 18 height 18
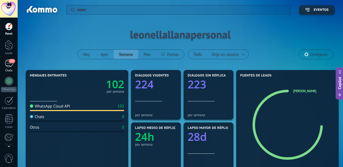
click at [9, 64] on div "223" at bounding box center [9, 64] width 9 height 8
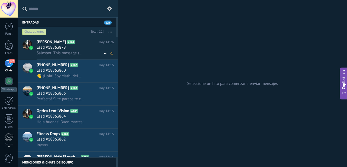
click at [76, 51] on span "Salesbot: This message type can’t be displayed because it’s not supported yet." at bounding box center [60, 53] width 47 height 5
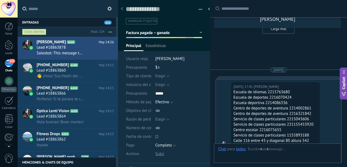
type textarea "**********"
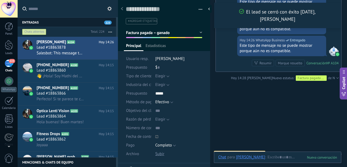
scroll to position [1902, 0]
click at [122, 8] on icon at bounding box center [122, 8] width 2 height 3
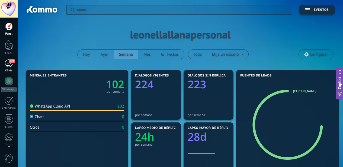
click at [11, 63] on div "223" at bounding box center [9, 64] width 9 height 8
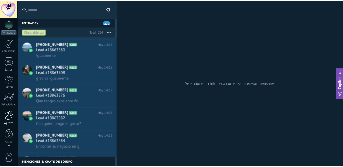
scroll to position [58, 0]
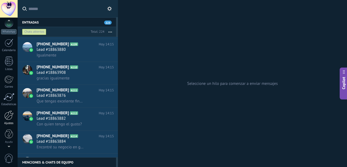
click at [8, 113] on div at bounding box center [8, 115] width 9 height 9
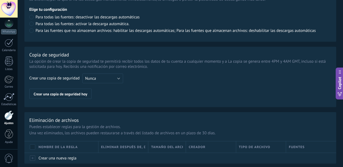
scroll to position [398, 0]
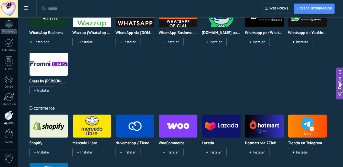
scroll to position [246, 0]
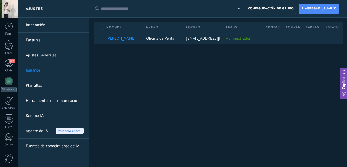
click at [66, 89] on link "Plantillas" at bounding box center [55, 85] width 58 height 15
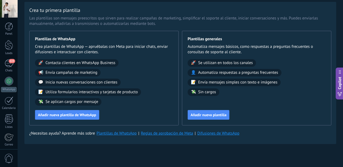
scroll to position [11, 0]
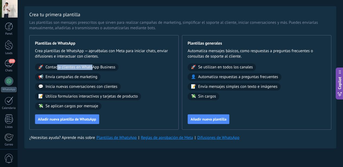
drag, startPoint x: 128, startPoint y: 70, endPoint x: 162, endPoint y: 69, distance: 33.9
click at [115, 69] on span "Contacta clientes en WhatsApp Business" at bounding box center [81, 67] width 70 height 5
drag, startPoint x: 138, startPoint y: 112, endPoint x: 162, endPoint y: 112, distance: 24.4
click at [98, 109] on span "Se aplican cargos por mensaje" at bounding box center [72, 106] width 53 height 5
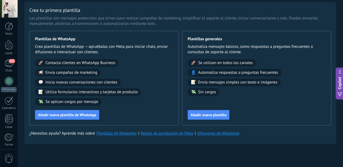
scroll to position [20, 0]
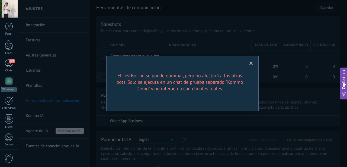
click at [252, 61] on span at bounding box center [251, 63] width 9 height 9
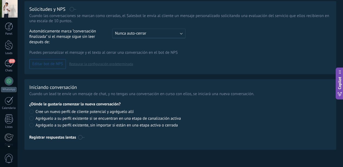
scroll to position [58, 0]
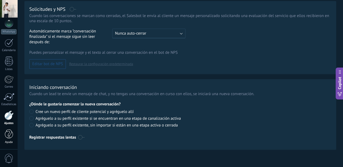
click at [8, 138] on div at bounding box center [9, 134] width 8 height 9
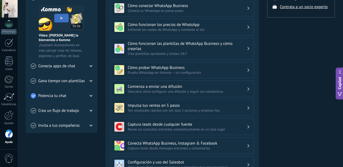
scroll to position [117, 0]
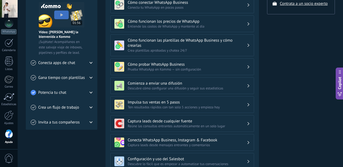
click at [88, 62] on div "Conecta apps de chat" at bounding box center [62, 63] width 62 height 15
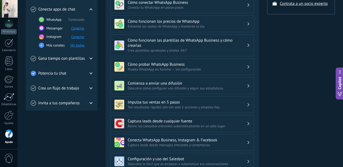
click at [88, 12] on div "Conecta apps de chat" at bounding box center [62, 9] width 62 height 15
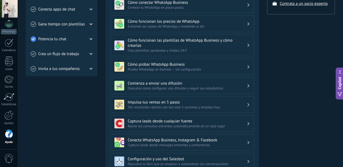
click at [86, 55] on div "Crea un flujo de trabajo" at bounding box center [62, 54] width 62 height 15
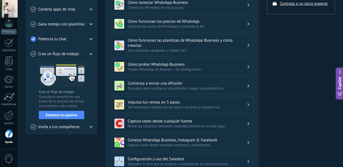
click at [86, 55] on div "Crea un flujo de trabajo" at bounding box center [62, 54] width 62 height 15
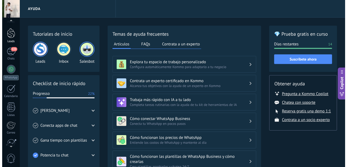
scroll to position [0, 0]
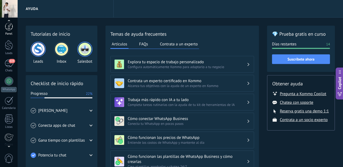
click at [11, 31] on link "Panel" at bounding box center [9, 28] width 18 height 13
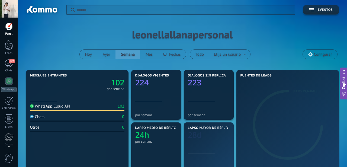
scroll to position [98, 0]
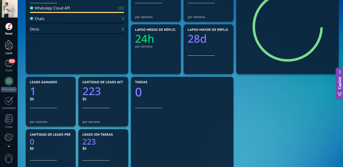
click at [11, 47] on div at bounding box center [9, 45] width 8 height 10
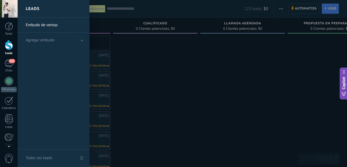
click at [41, 79] on div "Embudo de ventas Agregar embudo" at bounding box center [54, 84] width 72 height 132
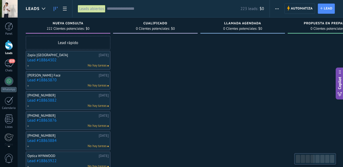
click at [276, 10] on span "button" at bounding box center [277, 9] width 4 height 10
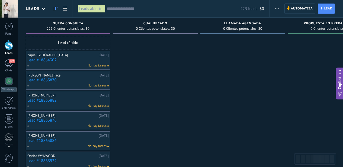
click at [66, 62] on link "Lead #18864302" at bounding box center [67, 60] width 81 height 5
